Goal: Transaction & Acquisition: Download file/media

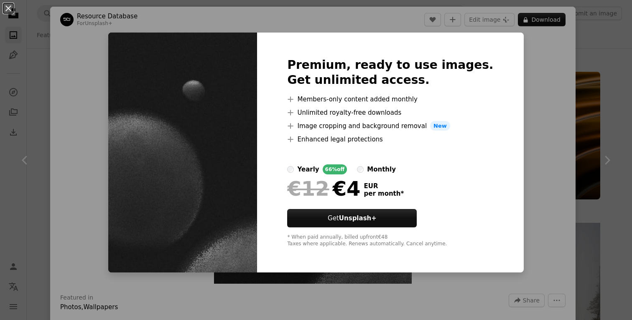
scroll to position [10142, 0]
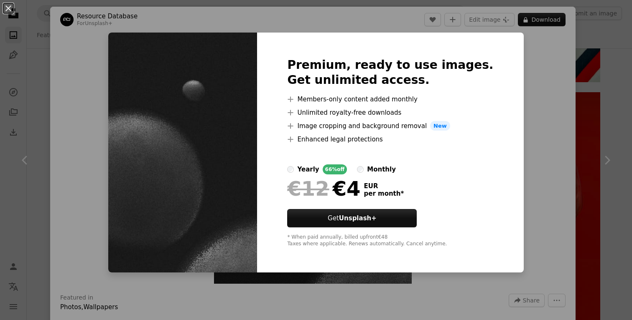
click at [570, 134] on div "An X shape Premium, ready to use images. Get unlimited access. A plus sign Memb…" at bounding box center [316, 160] width 632 height 320
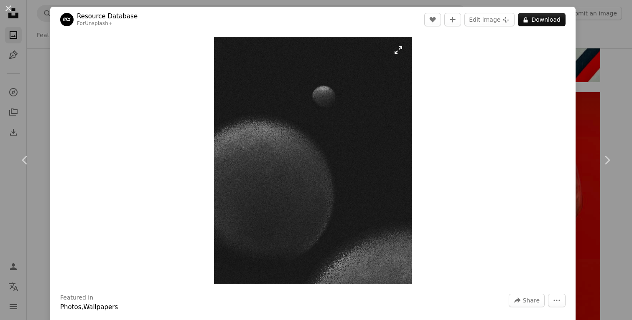
click at [326, 155] on img "Zoom in on this image" at bounding box center [313, 160] width 198 height 247
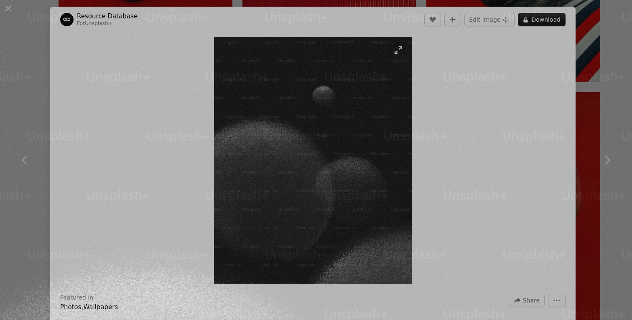
scroll to position [235, 0]
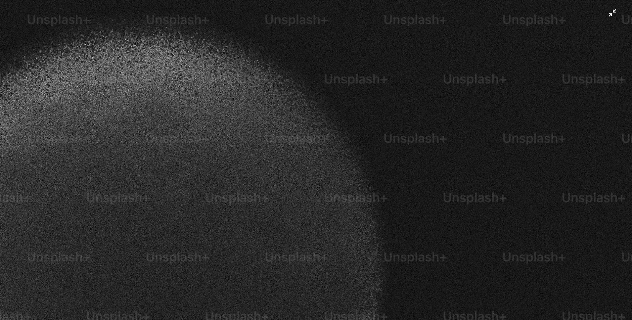
click at [410, 126] on img "Zoom out on this image" at bounding box center [316, 159] width 632 height 791
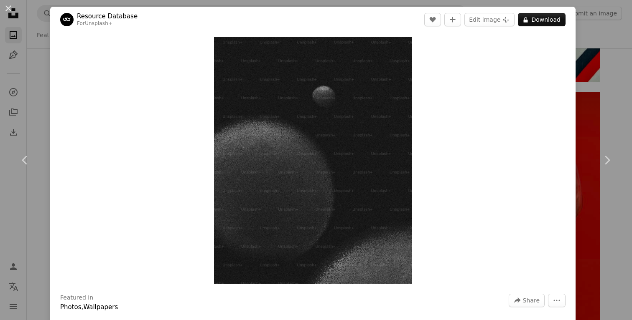
click at [607, 84] on div "An X shape Chevron left Chevron right Resource Database For Unsplash+ A heart A…" at bounding box center [316, 160] width 632 height 320
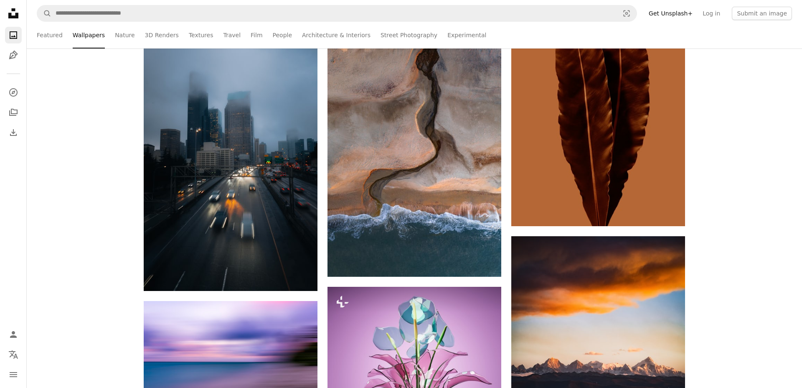
scroll to position [48779, 0]
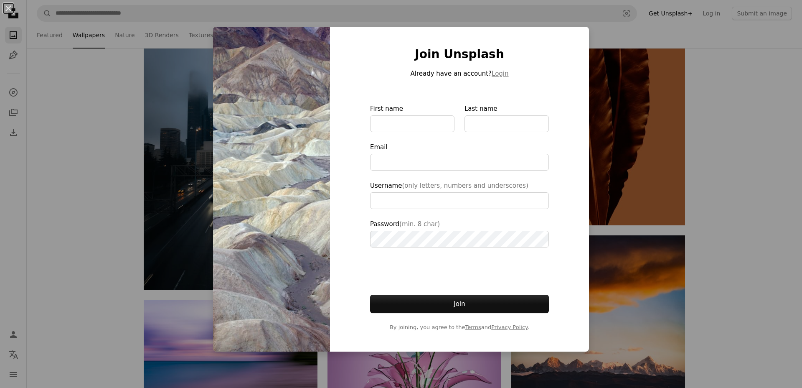
click at [122, 126] on div "An X shape Join Unsplash Already have an account? Login First name Last name Em…" at bounding box center [401, 194] width 802 height 388
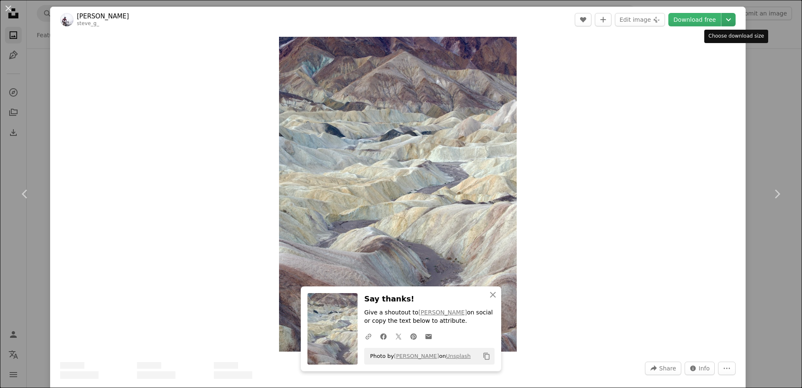
click at [631, 18] on icon "Chevron down" at bounding box center [728, 20] width 13 height 10
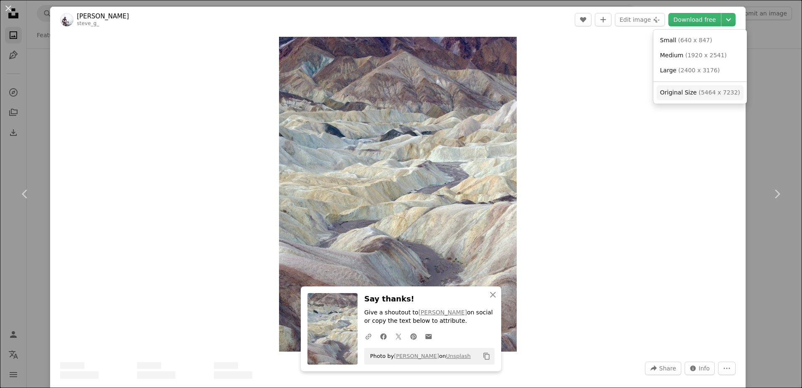
click at [631, 90] on span "Original Size" at bounding box center [678, 92] width 37 height 7
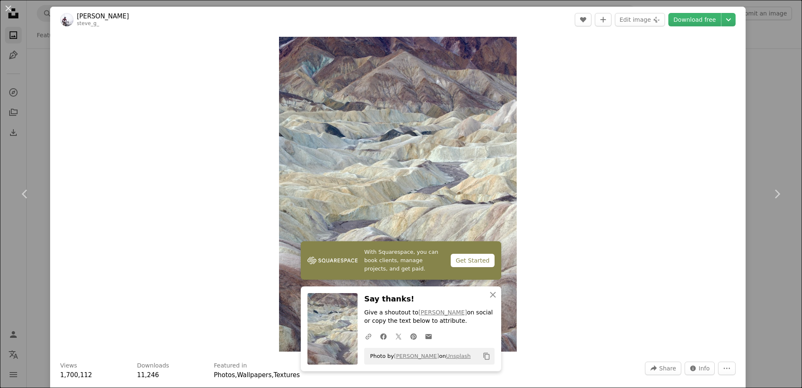
click at [631, 109] on div "An X shape Chevron left Chevron right [PERSON_NAME] steve_g_ A heart A plus sig…" at bounding box center [401, 194] width 802 height 388
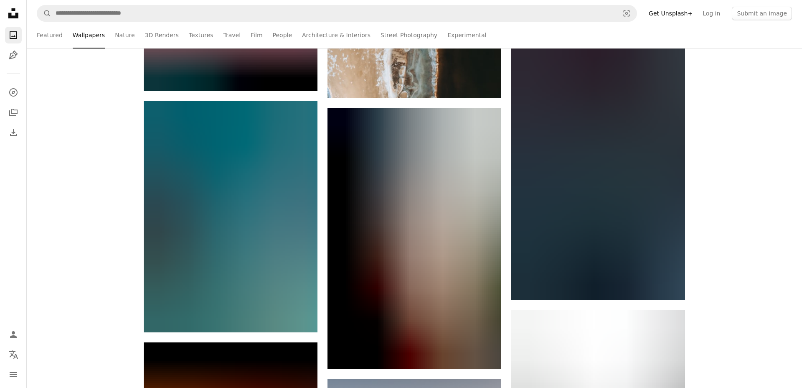
scroll to position [90463, 0]
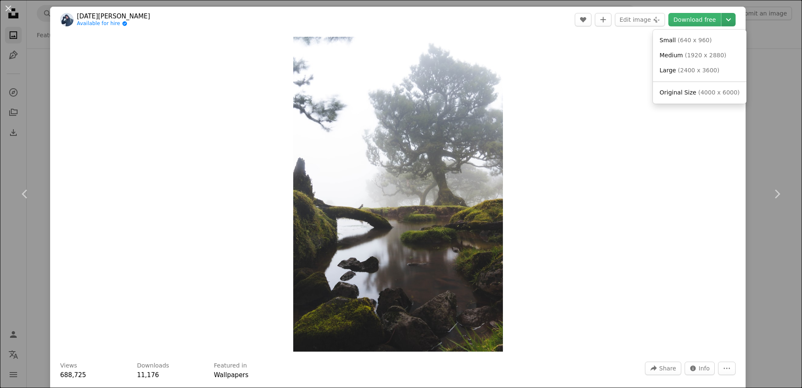
click at [631, 21] on icon "Chevron down" at bounding box center [728, 20] width 13 height 10
click at [631, 94] on span "Original Size" at bounding box center [678, 92] width 37 height 7
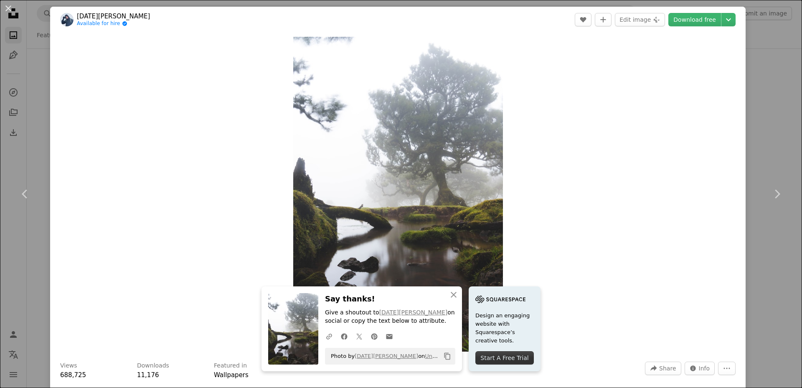
click at [631, 132] on div "An X shape Chevron left Chevron right [DATE][PERSON_NAME] Available for hire A …" at bounding box center [401, 194] width 802 height 388
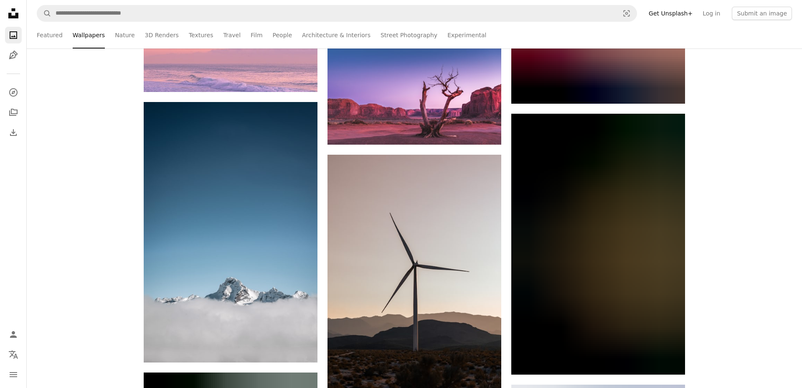
scroll to position [101108, 0]
